Goal: Navigation & Orientation: Find specific page/section

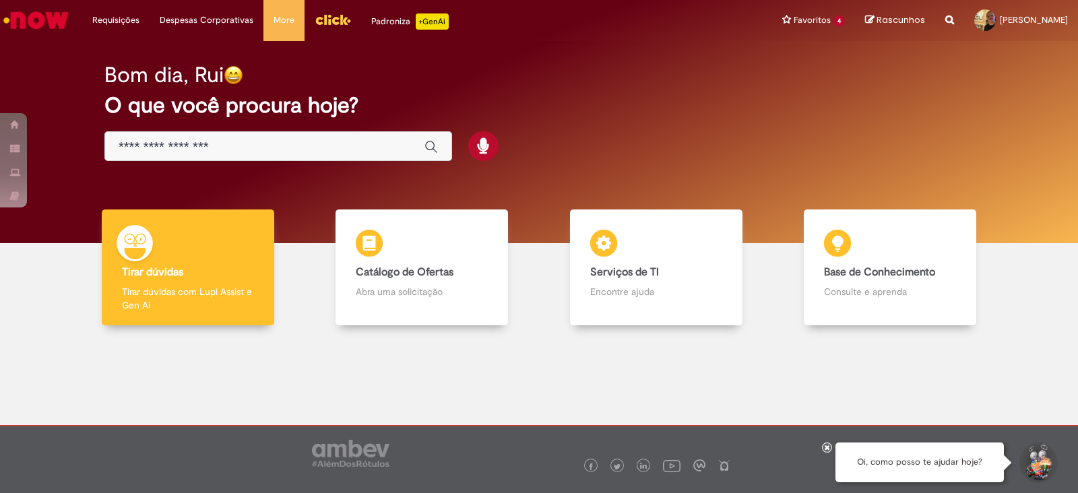
click at [276, 156] on div "Global" at bounding box center [278, 146] width 348 height 30
click at [278, 153] on input "Basta digitar aqui" at bounding box center [265, 146] width 292 height 15
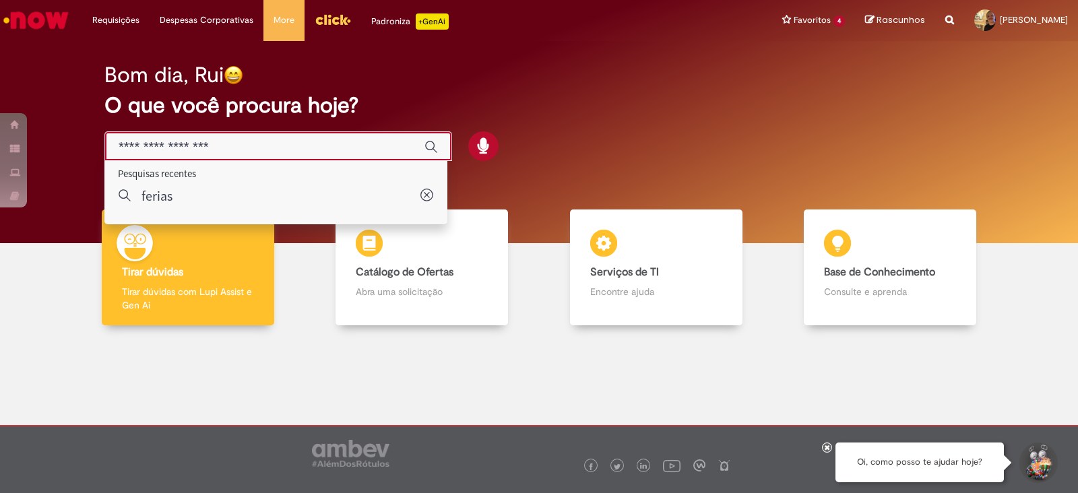
click at [278, 152] on input "Basta digitar aqui" at bounding box center [265, 146] width 292 height 15
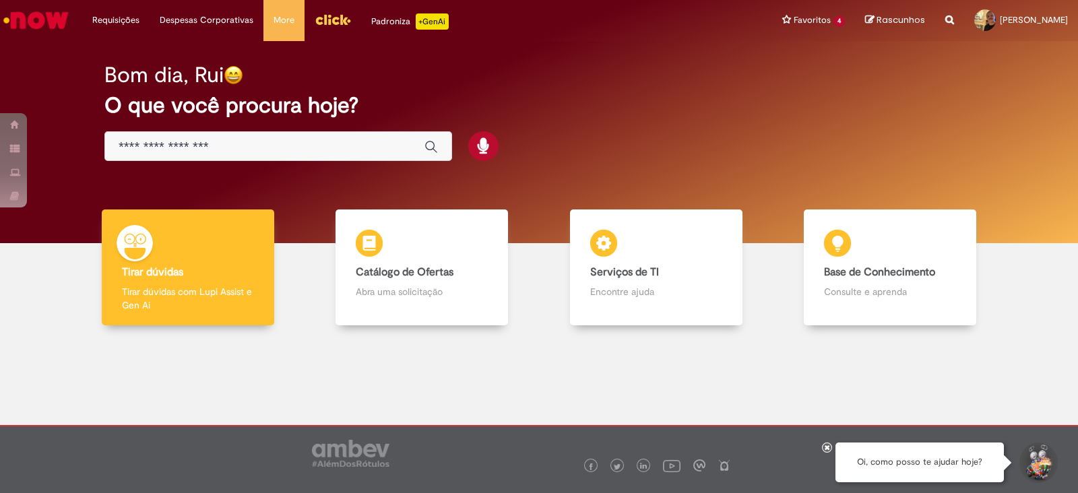
click at [525, 119] on div "Bom dia, Rui O que você procura hoje?" at bounding box center [539, 112] width 916 height 115
click at [314, 140] on input "Basta digitar aqui" at bounding box center [265, 146] width 292 height 15
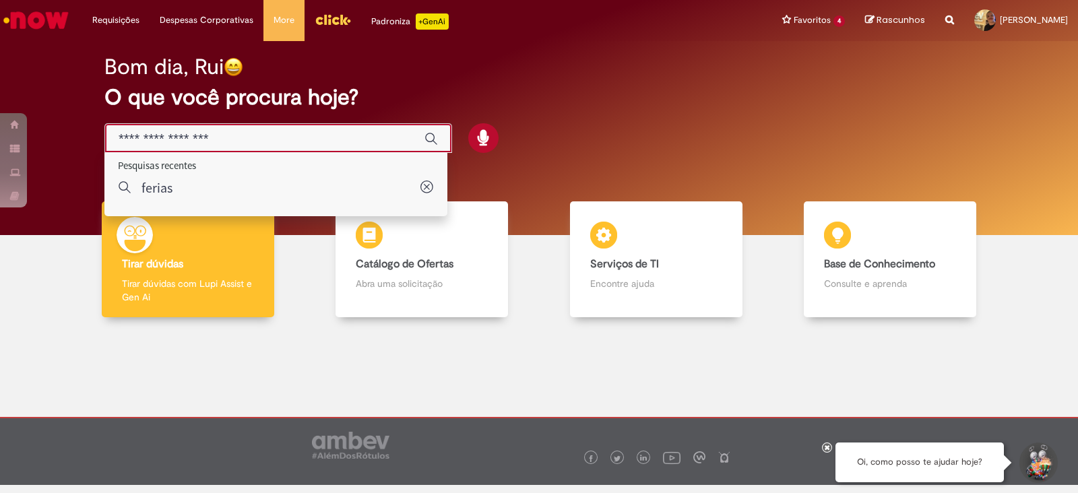
scroll to position [9, 0]
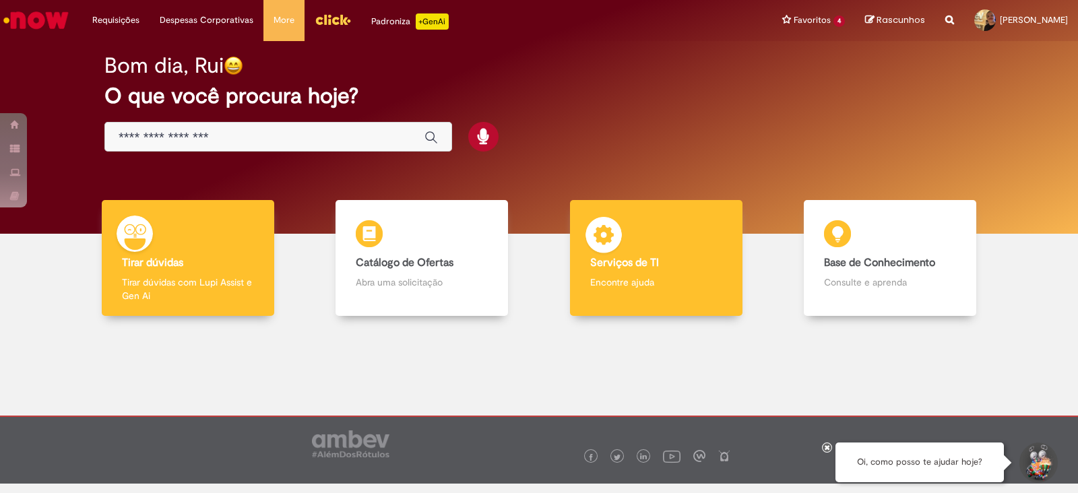
click at [639, 251] on div "Serviços de TI Serviços de TI Encontre ajuda" at bounding box center [656, 258] width 172 height 117
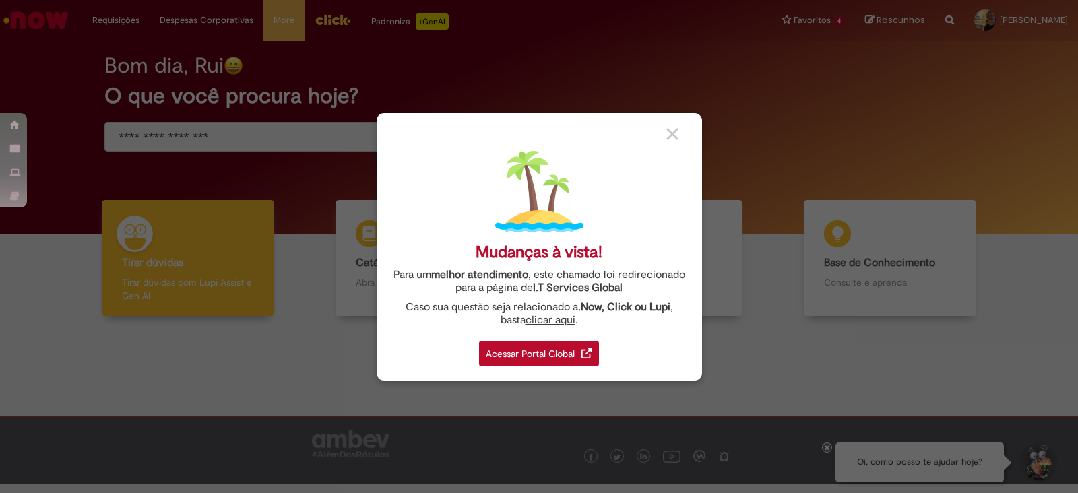
click at [677, 129] on img at bounding box center [672, 134] width 12 height 12
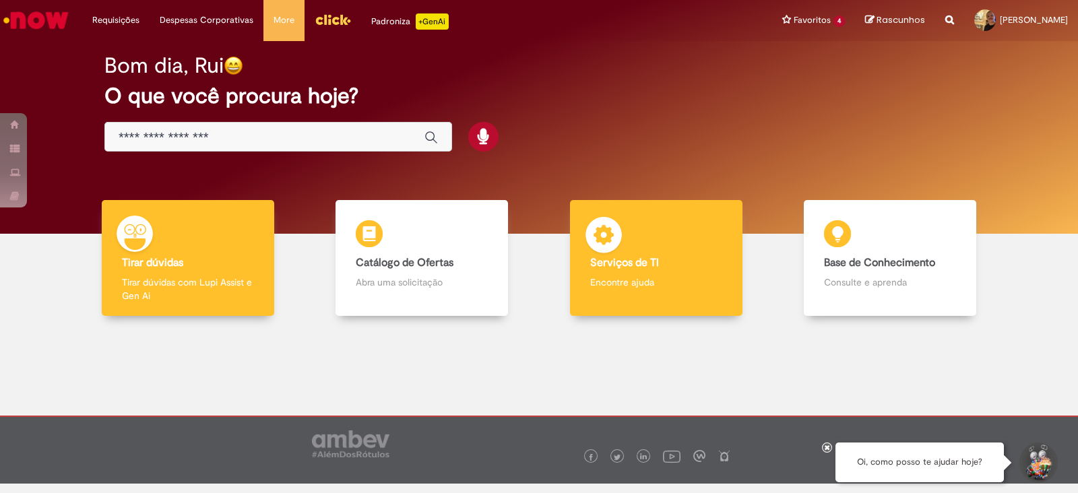
click at [647, 256] on b "Serviços de TI" at bounding box center [624, 262] width 69 height 13
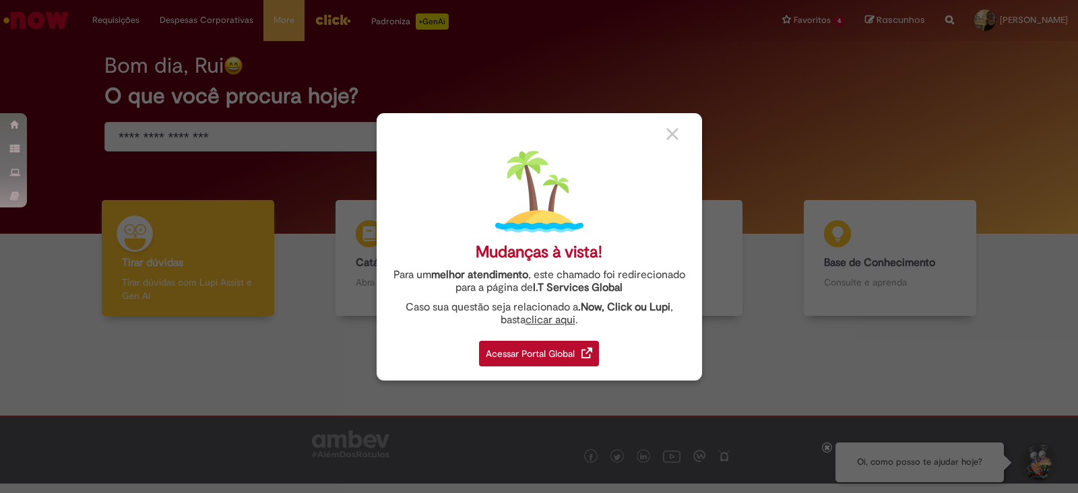
click at [515, 353] on div "Acessar Portal Global" at bounding box center [539, 354] width 120 height 26
